Goal: Obtain resource: Download file/media

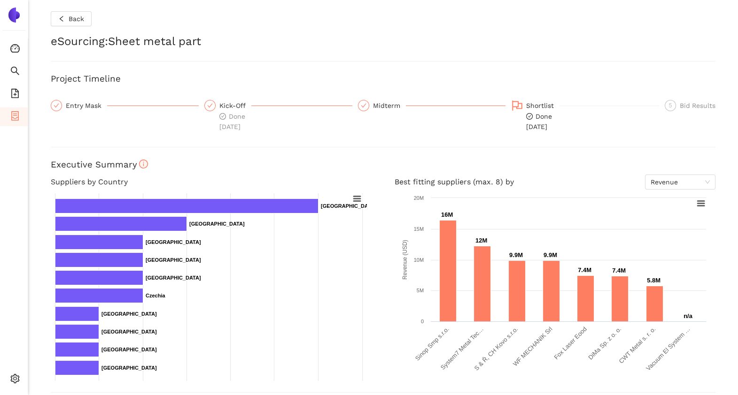
scroll to position [285, 0]
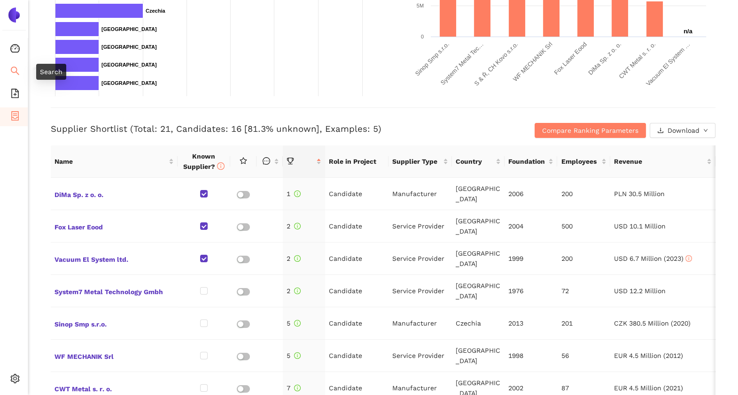
click at [12, 66] on icon "search" at bounding box center [14, 70] width 9 height 9
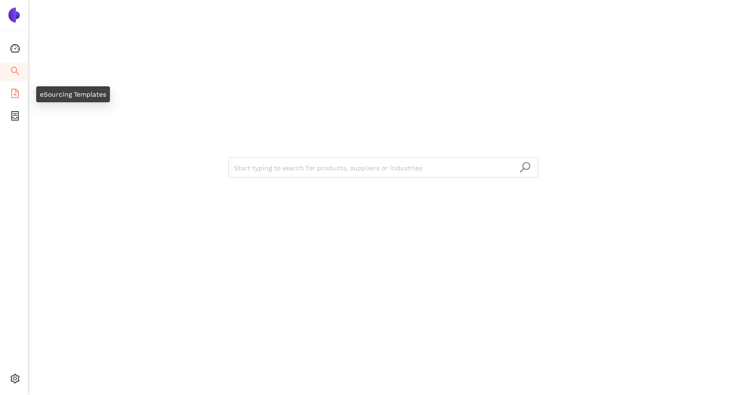
click at [16, 95] on icon "file-add" at bounding box center [14, 93] width 9 height 9
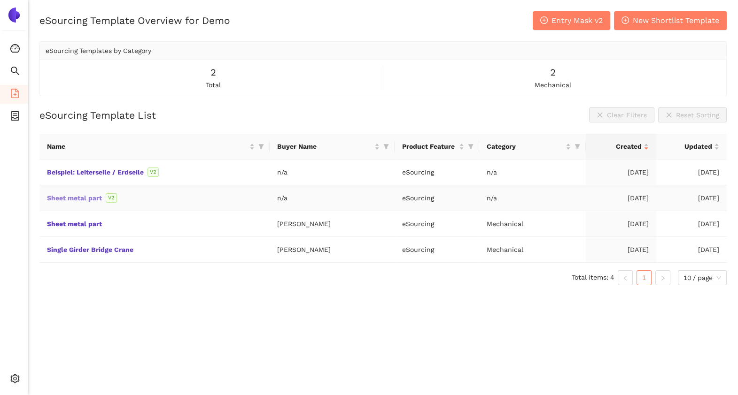
click at [0, 0] on link "Sheet metal part" at bounding box center [0, 0] width 0 height 0
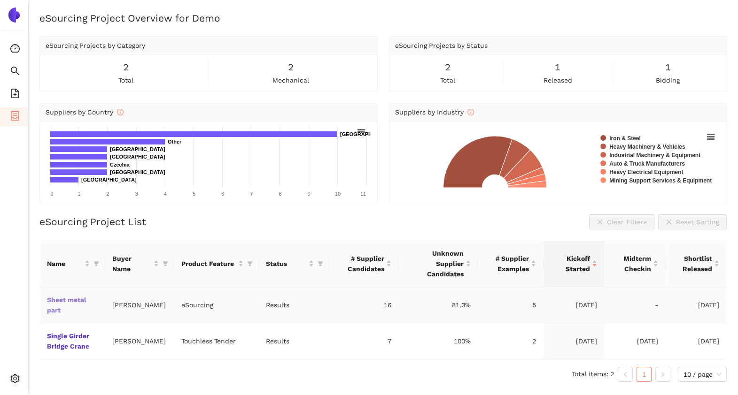
click at [0, 0] on link "Sheet metal part" at bounding box center [0, 0] width 0 height 0
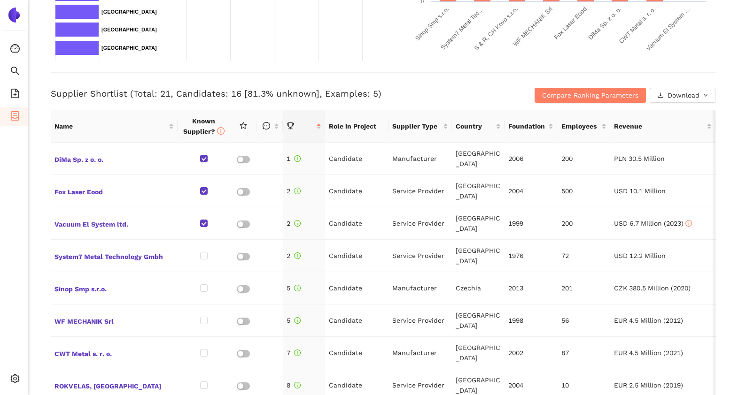
scroll to position [323, 0]
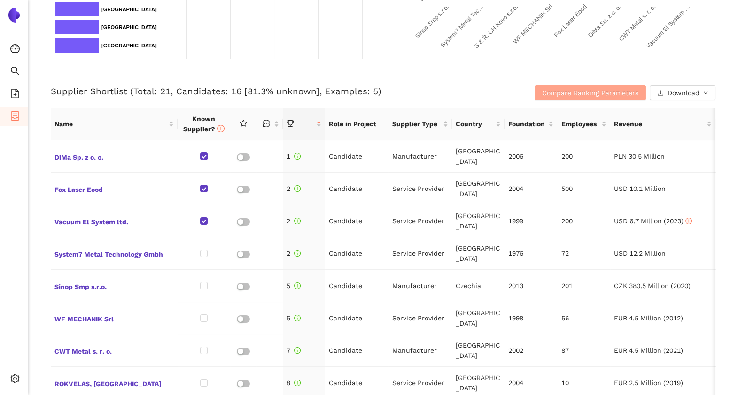
click at [549, 91] on span "Compare Ranking Parameters" at bounding box center [590, 93] width 96 height 10
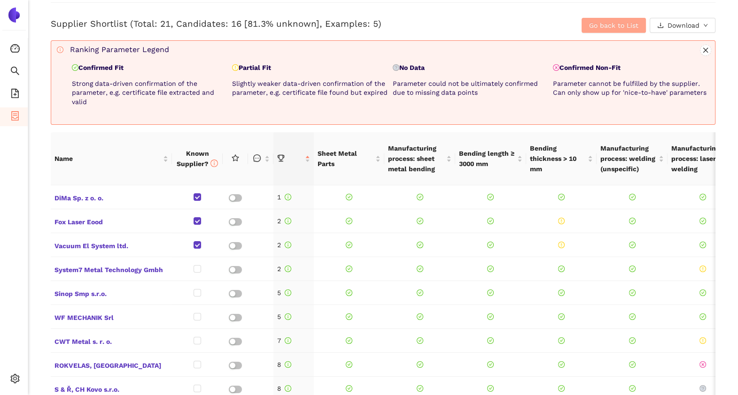
scroll to position [391, 0]
click at [590, 30] on button "Go back to List" at bounding box center [613, 24] width 64 height 15
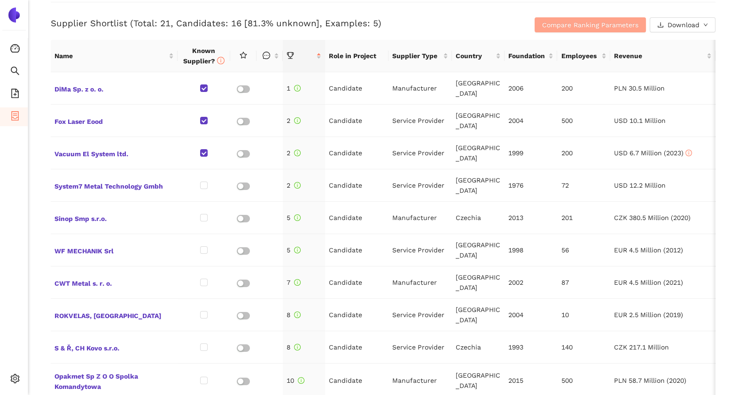
click at [590, 30] on button "Compare Ranking Parameters" at bounding box center [589, 24] width 111 height 15
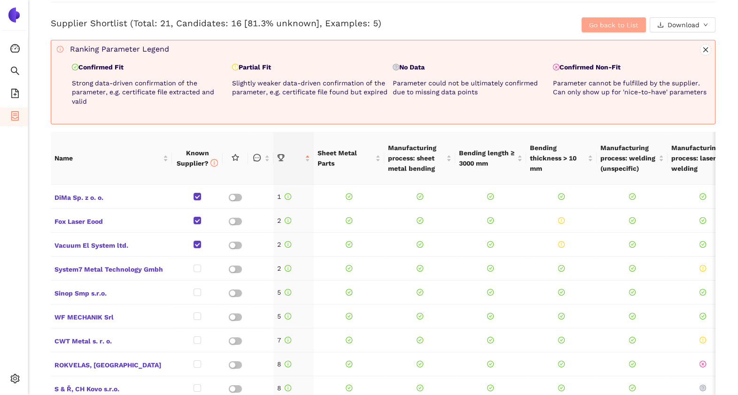
click at [590, 30] on button "Go back to List" at bounding box center [613, 24] width 64 height 15
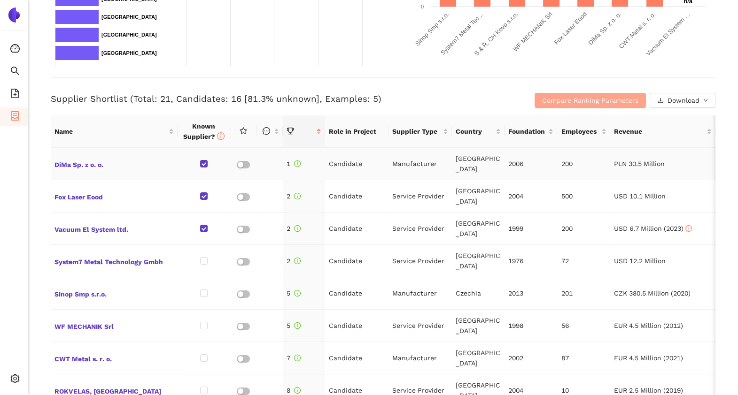
scroll to position [315, 0]
click at [66, 167] on span "DiMa Sp. z o. o." at bounding box center [113, 164] width 119 height 12
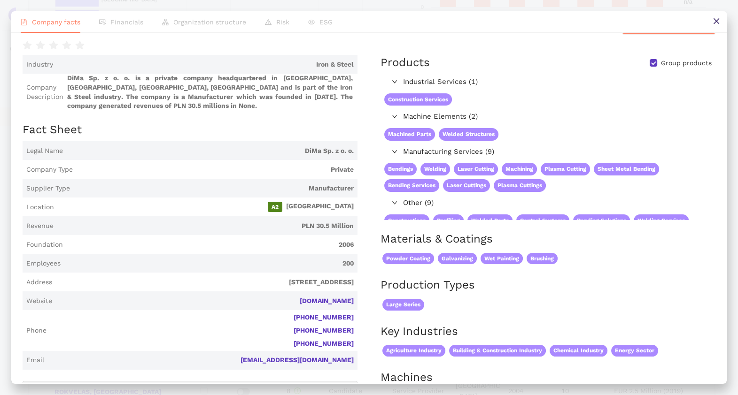
scroll to position [0, 0]
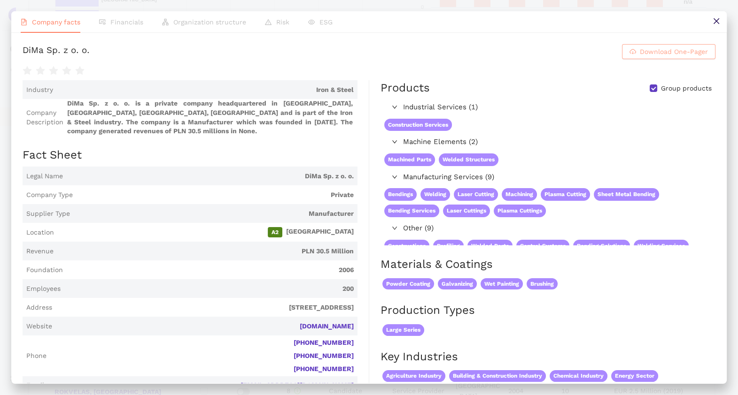
click at [667, 57] on span "Download One-Pager" at bounding box center [673, 51] width 68 height 10
click at [712, 17] on icon "close" at bounding box center [716, 21] width 8 height 8
